Goal: Task Accomplishment & Management: Use online tool/utility

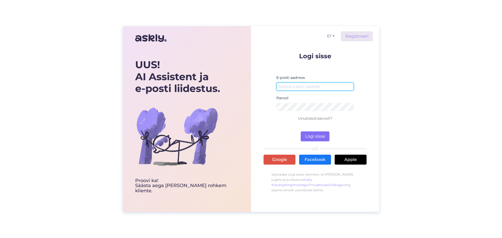
type input "[EMAIL_ADDRESS][DOMAIN_NAME]"
click at [315, 138] on button "Logi sisse" at bounding box center [315, 137] width 29 height 10
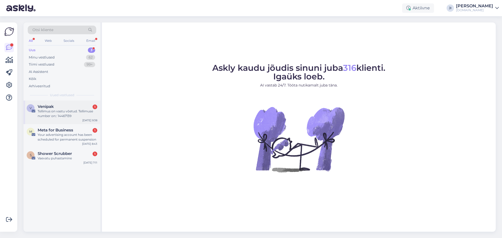
click at [81, 115] on div "Tellimus on vastu võetud. Tellimuse number on:: 14467139" at bounding box center [68, 113] width 60 height 9
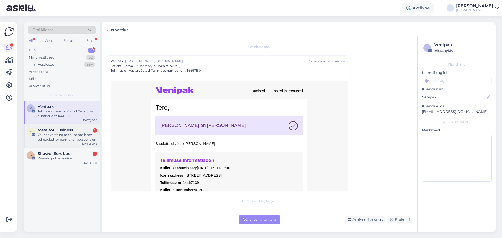
click at [81, 139] on div "Your advertising account has been scheduled for permanent suspension" at bounding box center [68, 137] width 60 height 9
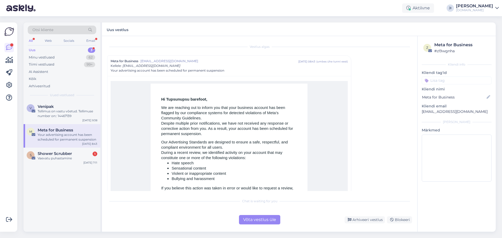
click at [265, 222] on div "Võta vestlus üle" at bounding box center [259, 219] width 41 height 9
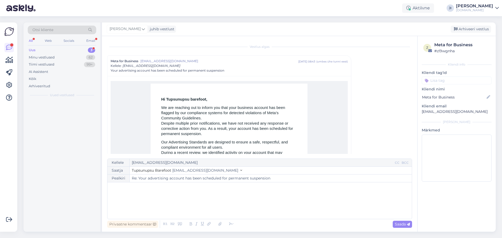
scroll to position [14, 0]
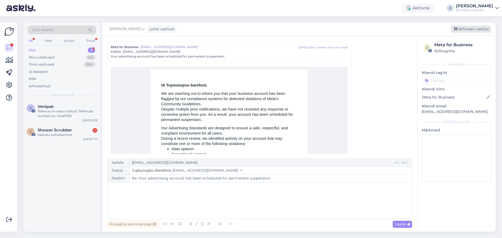
click at [460, 27] on div "Arhiveeri vestlus" at bounding box center [471, 29] width 40 height 7
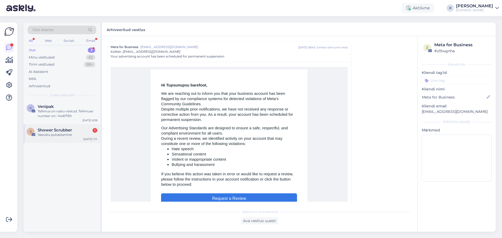
click at [63, 134] on div "Vaevatu puhastamine" at bounding box center [68, 135] width 60 height 5
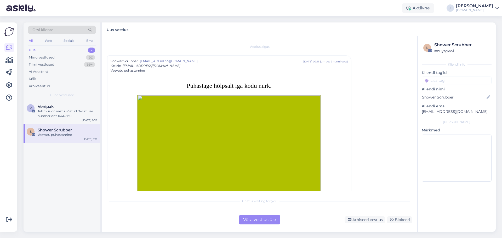
click at [268, 221] on div "Võta vestlus üle" at bounding box center [259, 219] width 41 height 9
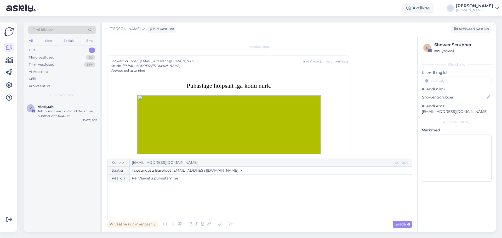
scroll to position [14, 0]
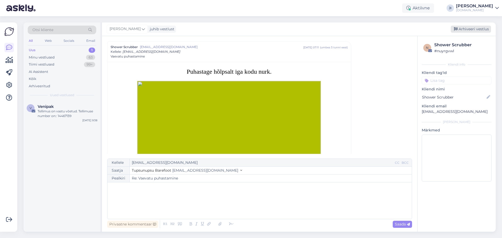
click at [482, 29] on div "Arhiveeri vestlus" at bounding box center [471, 29] width 40 height 7
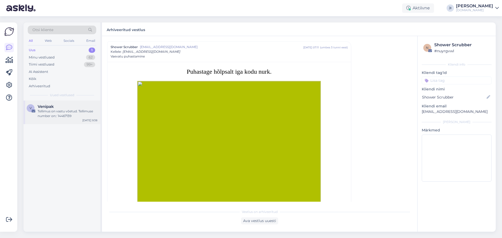
click at [58, 109] on div "Venipak" at bounding box center [68, 106] width 60 height 5
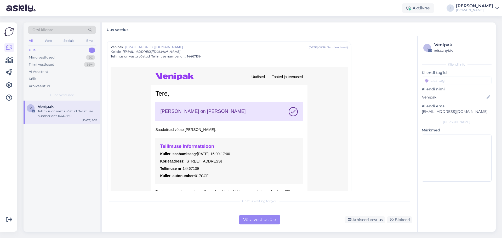
click at [81, 48] on div "Uus 1" at bounding box center [62, 50] width 69 height 7
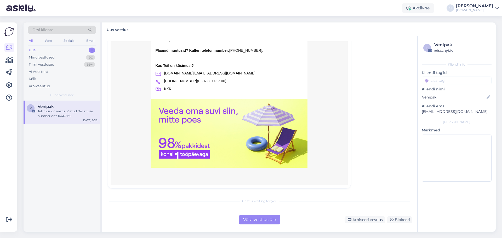
scroll to position [173, 0]
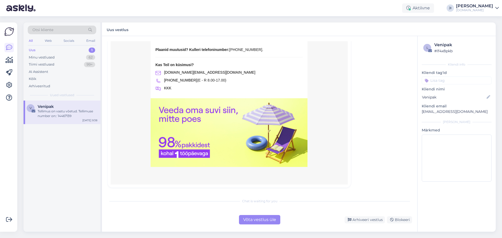
click at [265, 219] on div "Võta vestlus üle" at bounding box center [259, 219] width 41 height 9
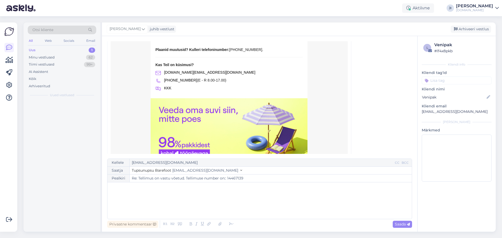
scroll to position [14, 0]
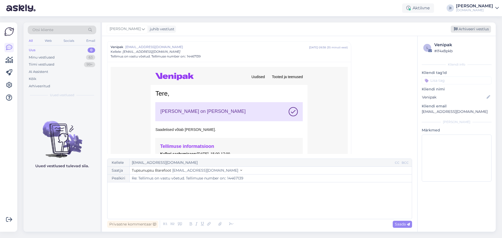
click at [479, 28] on div "Arhiveeri vestlus" at bounding box center [471, 29] width 40 height 7
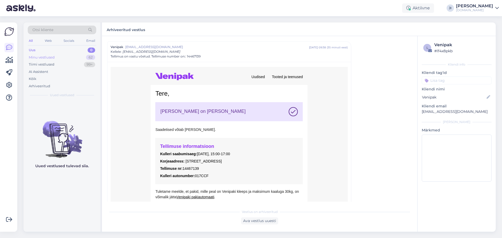
click at [85, 55] on div "Minu vestlused 62" at bounding box center [62, 57] width 69 height 7
